Goal: Check status

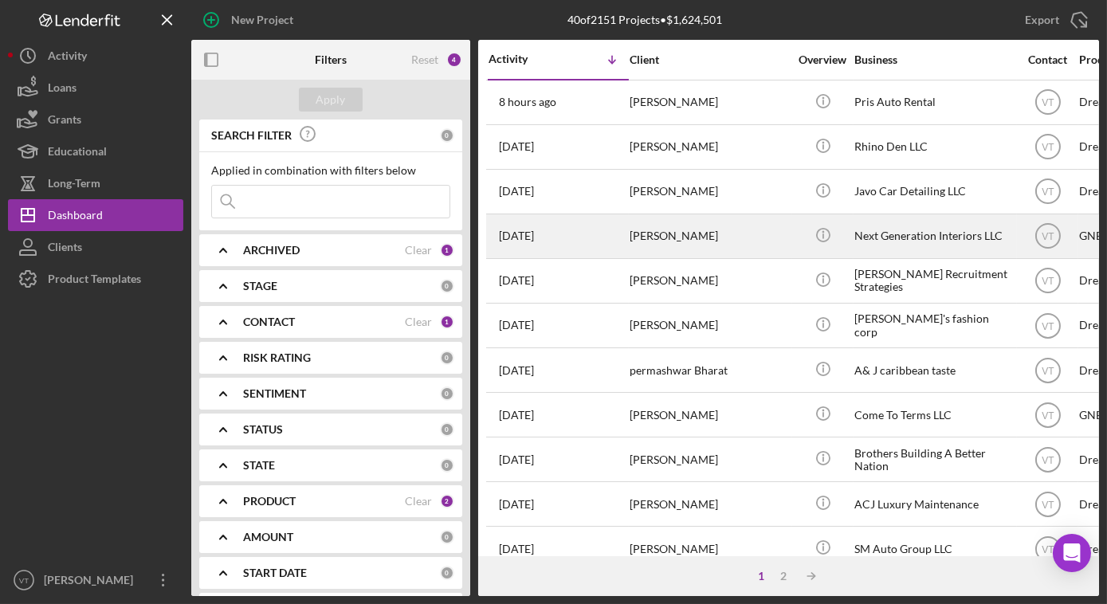
click at [727, 226] on div "[PERSON_NAME]" at bounding box center [709, 236] width 159 height 42
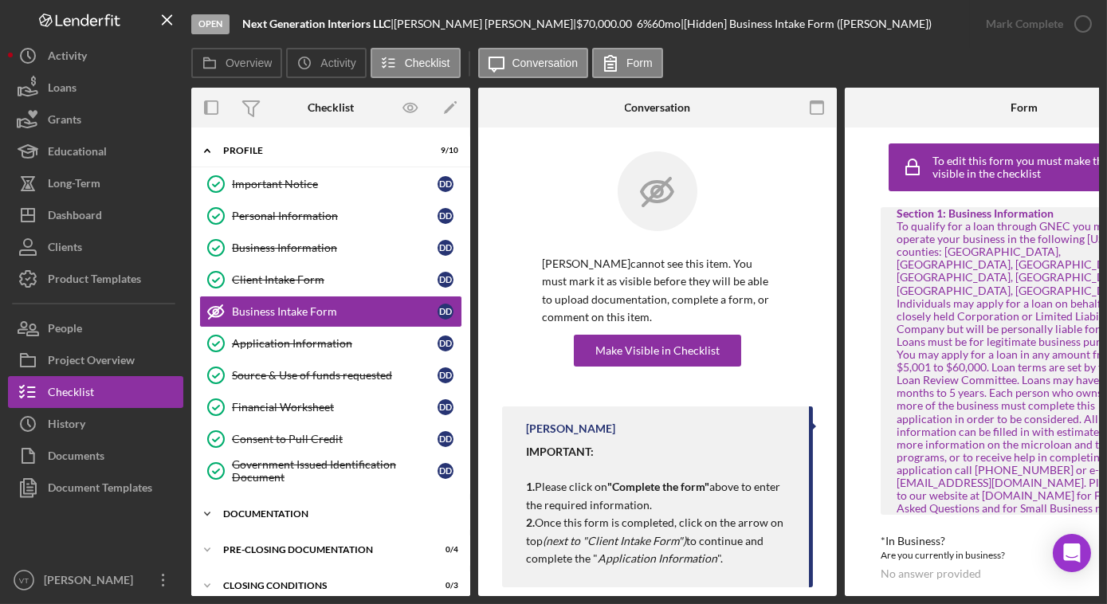
click at [217, 506] on icon "Icon/Expander" at bounding box center [207, 514] width 32 height 32
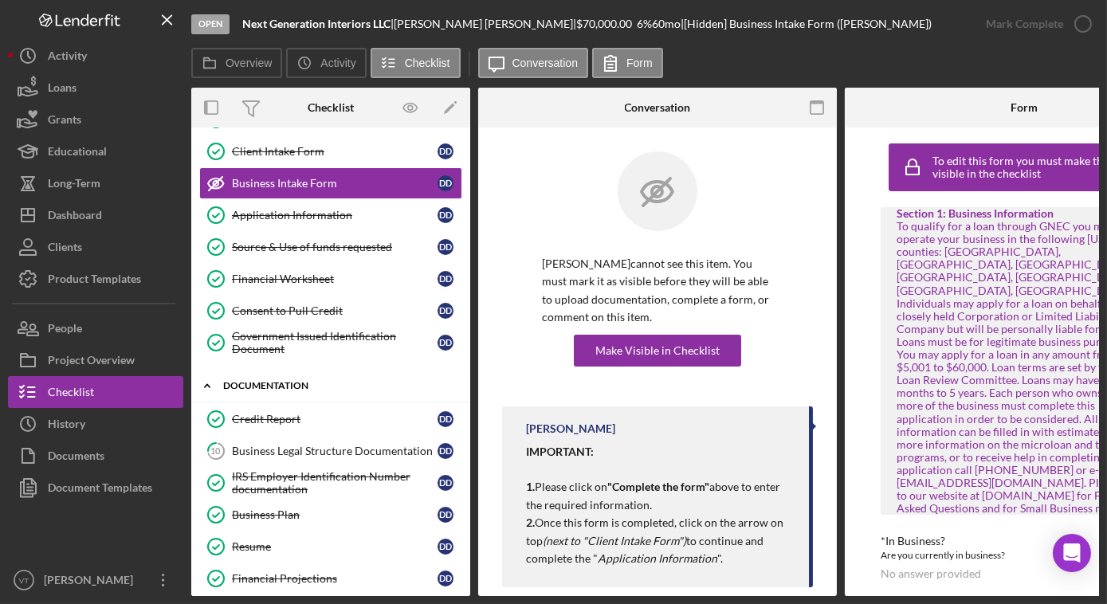
scroll to position [144, 0]
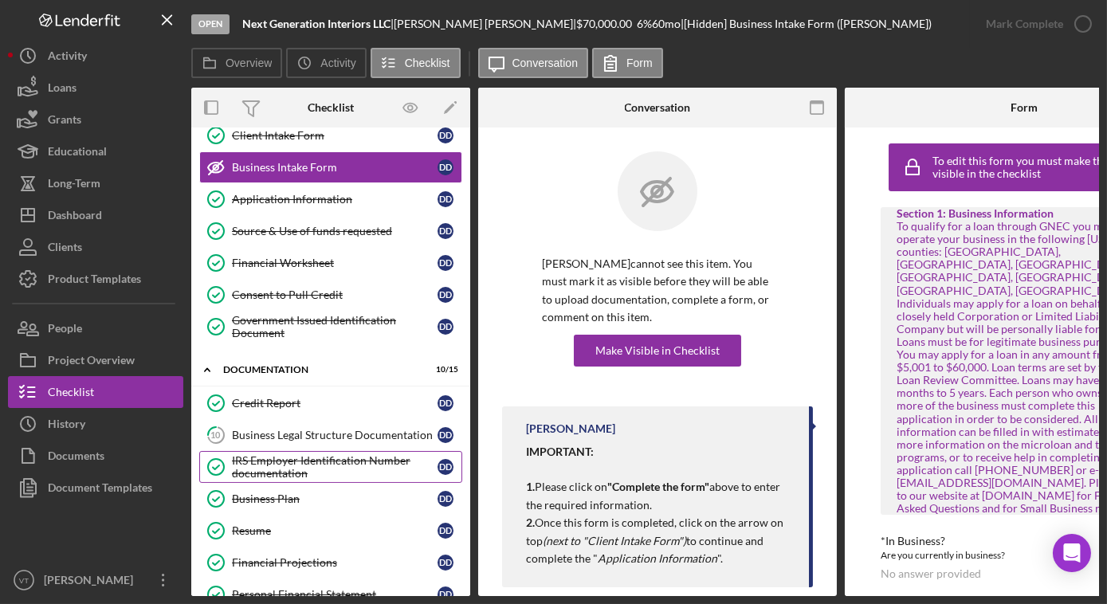
click at [272, 463] on div "IRS Employer Identification Number documentation" at bounding box center [335, 467] width 206 height 26
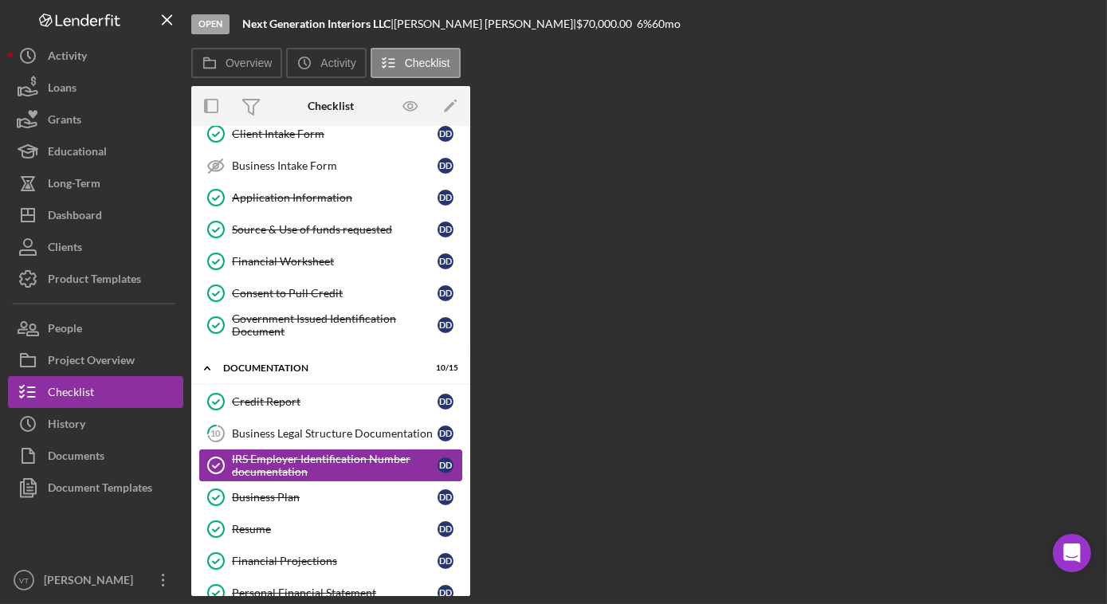
click at [270, 462] on div "IRS Employer Identification Number documentation" at bounding box center [335, 466] width 206 height 26
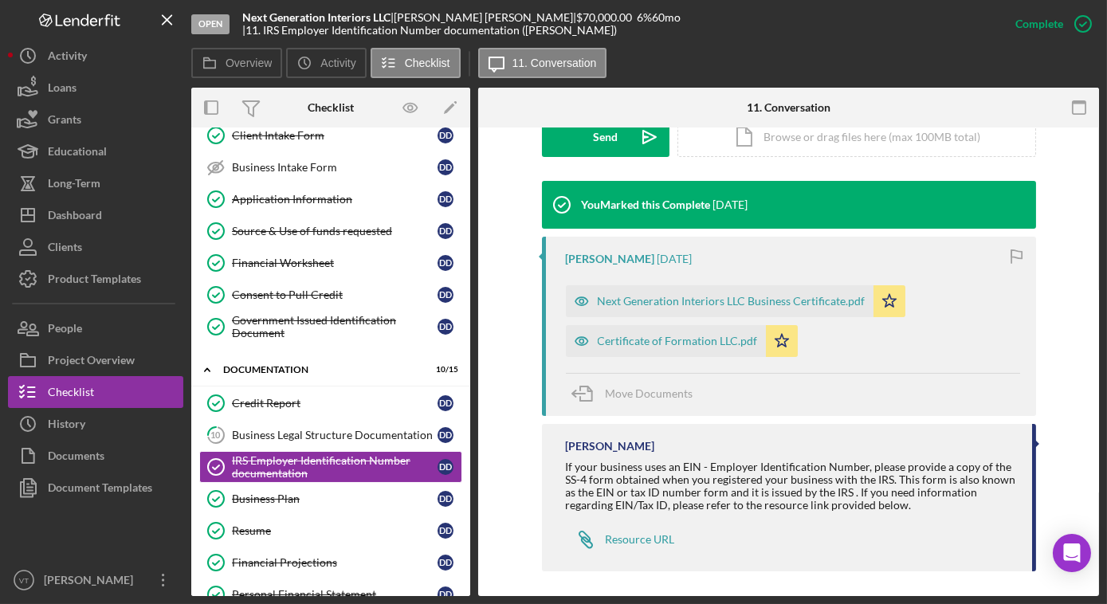
scroll to position [485, 0]
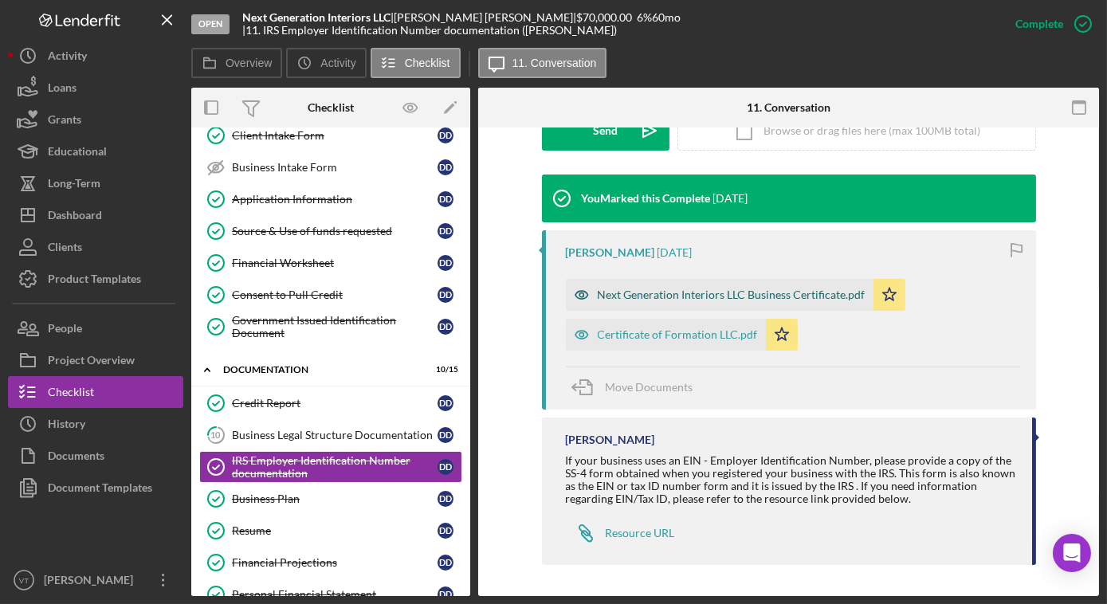
click at [644, 301] on div "Next Generation Interiors LLC Business Certificate.pdf" at bounding box center [720, 295] width 308 height 32
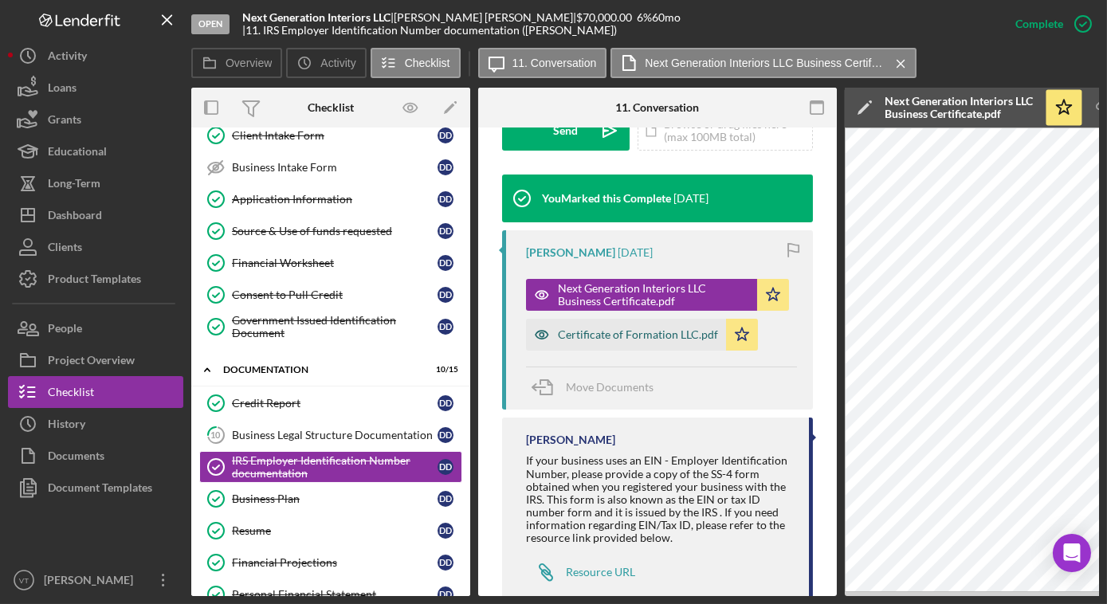
click at [635, 328] on div "Certificate of Formation LLC.pdf" at bounding box center [638, 334] width 160 height 13
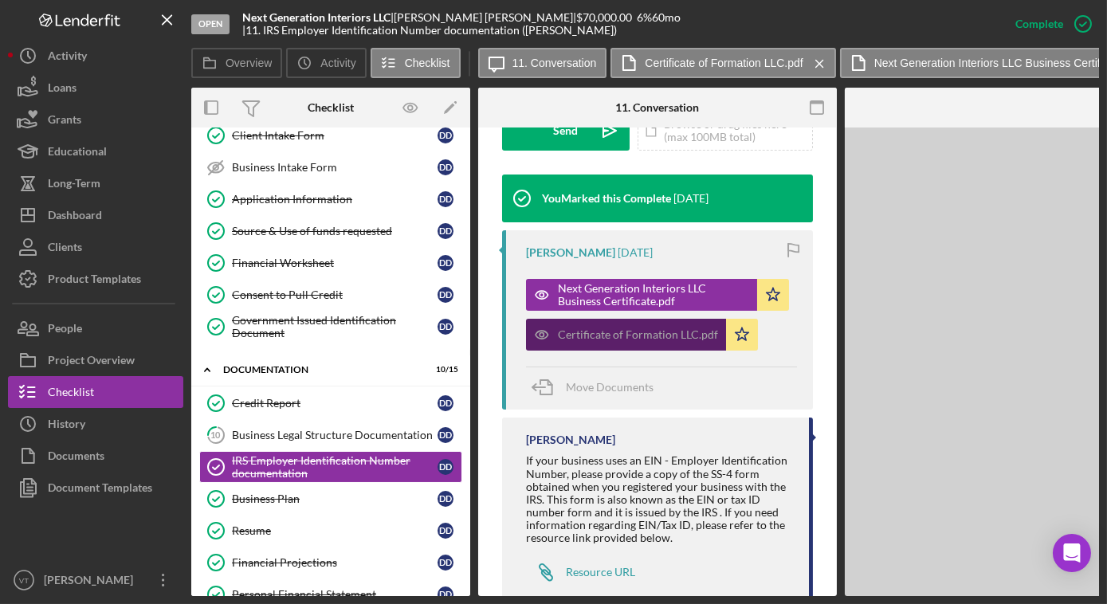
click at [636, 329] on div "Certificate of Formation LLC.pdf" at bounding box center [638, 334] width 160 height 13
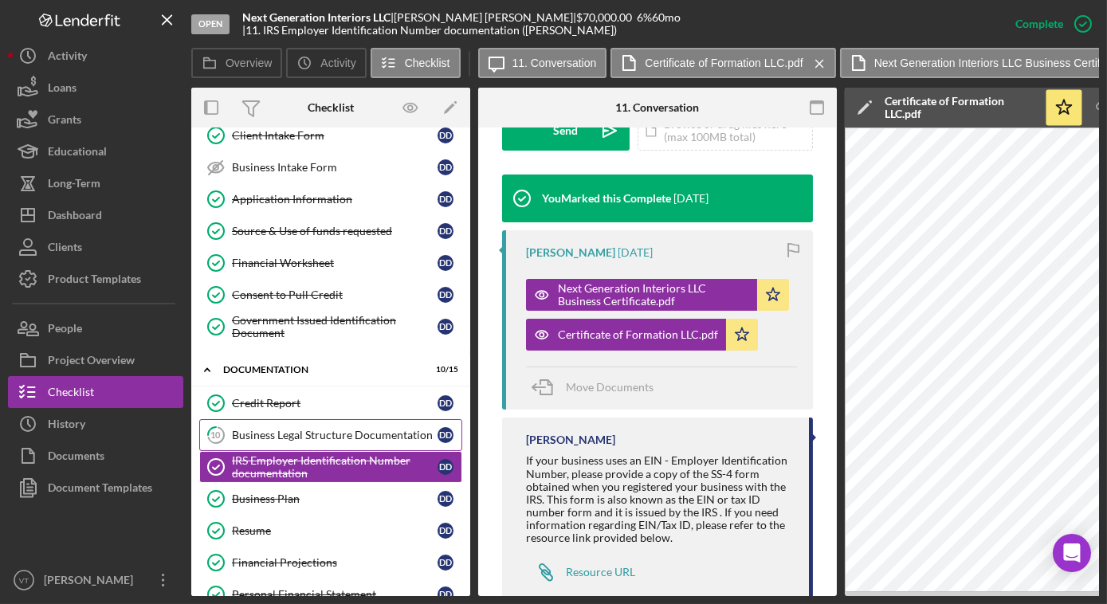
click at [357, 429] on div "Business Legal Structure Documentation" at bounding box center [335, 435] width 206 height 13
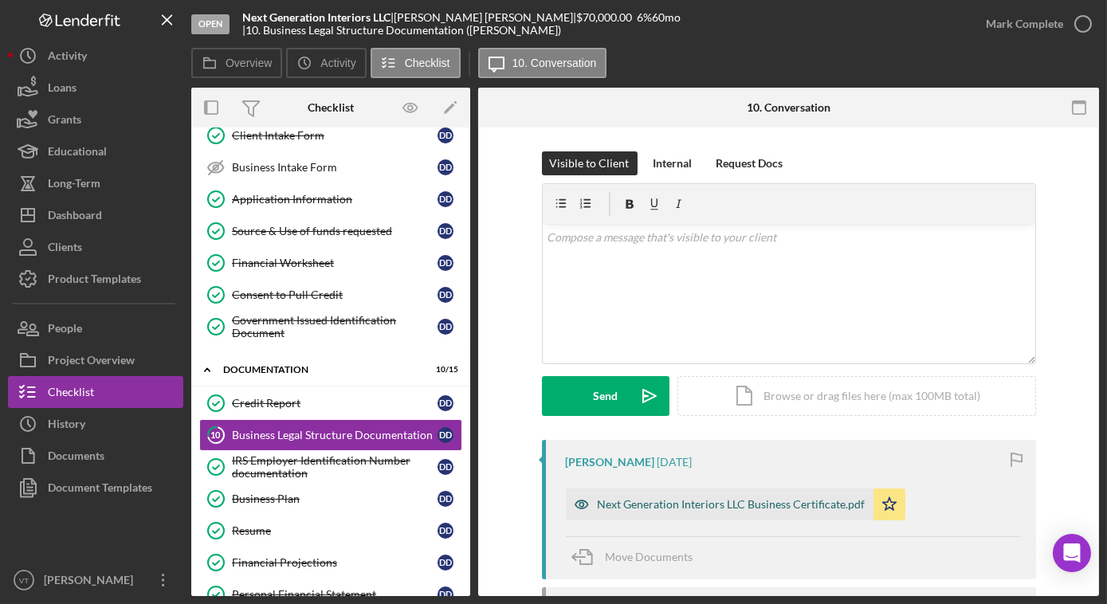
click at [639, 507] on div "Next Generation Interiors LLC Business Certificate.pdf" at bounding box center [732, 504] width 268 height 13
click at [639, 505] on div "Next Generation Interiors LLC Business Certificate.pdf" at bounding box center [732, 504] width 268 height 13
